Goal: Communication & Community: Answer question/provide support

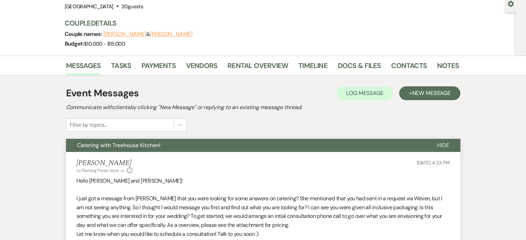
scroll to position [71, 0]
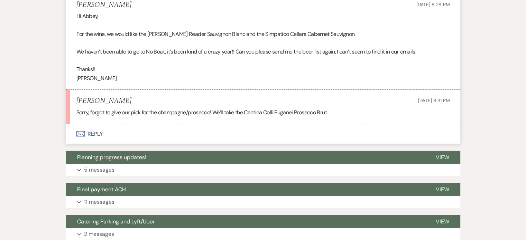
scroll to position [2046, 0]
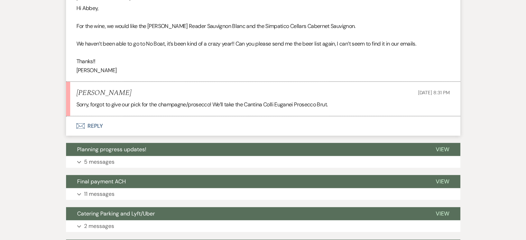
click at [89, 136] on button "Envelope Reply" at bounding box center [263, 126] width 394 height 19
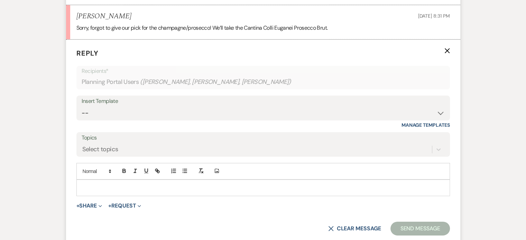
scroll to position [2124, 0]
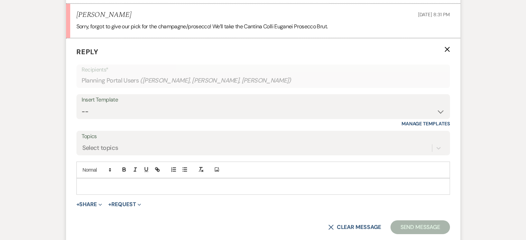
click at [190, 191] on p at bounding box center [263, 187] width 362 height 8
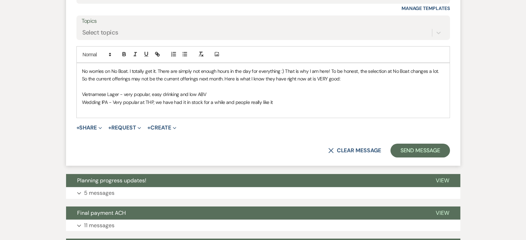
scroll to position [2240, 0]
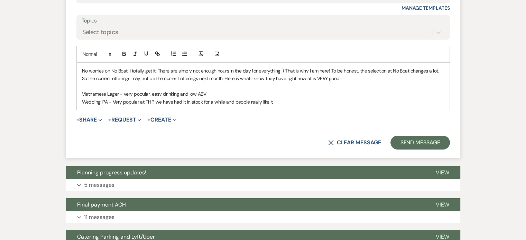
click at [302, 83] on p "No worries on No Boat. I totally get it. There are simply not enough hours in t…" at bounding box center [263, 75] width 362 height 16
click at [345, 83] on p "No worries on No Boat. I totally get it. There are simply not enough hours in t…" at bounding box center [263, 75] width 362 height 16
click at [278, 106] on p "Wedding IPA - Very popular at THP, we have had it in stock for a while and peop…" at bounding box center [263, 102] width 362 height 8
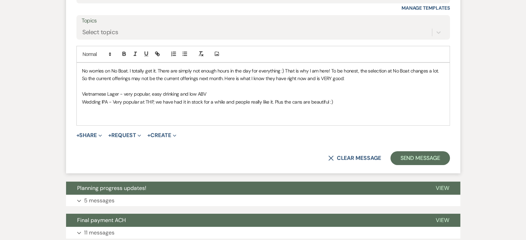
click at [347, 83] on p "No worries on No Boat. I totally get it. There are simply not enough hours in t…" at bounding box center [263, 75] width 362 height 16
click at [345, 83] on p "No worries on No Boat. I totally get it. There are simply not enough hours in t…" at bounding box center [263, 75] width 362 height 16
click at [361, 106] on p "Wedding IPA - Very popular at THP, we have had it in stock for a while and peop…" at bounding box center [263, 102] width 362 height 8
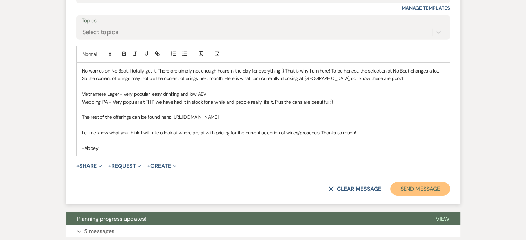
click at [408, 196] on button "Send Message" at bounding box center [419, 189] width 59 height 14
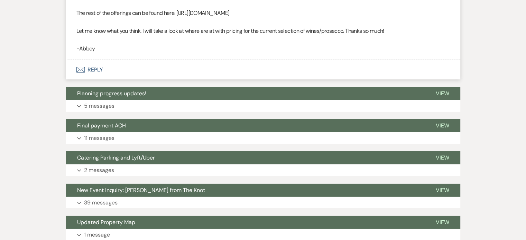
scroll to position [2369, 0]
